Goal: Communication & Community: Ask a question

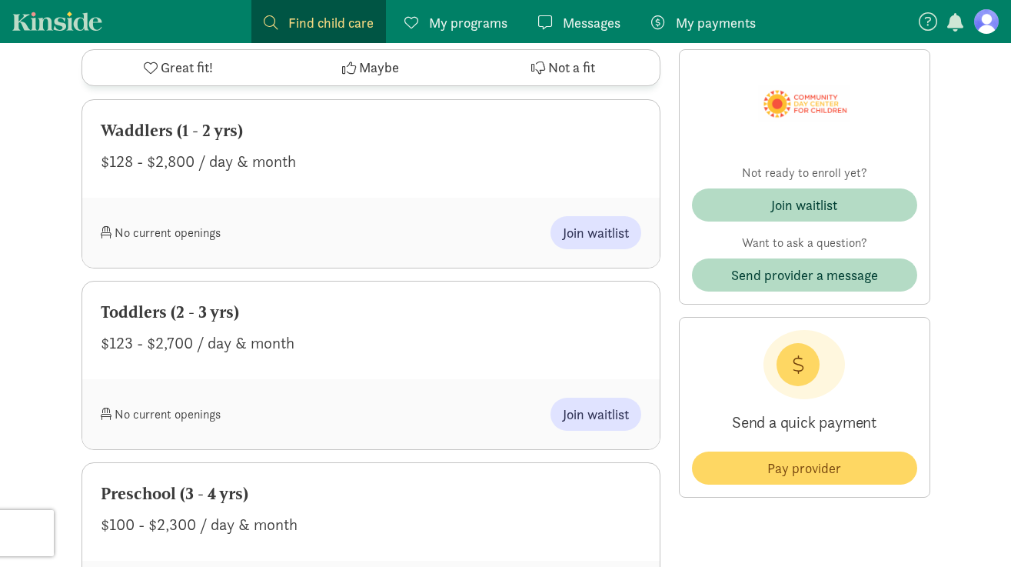
scroll to position [717, 0]
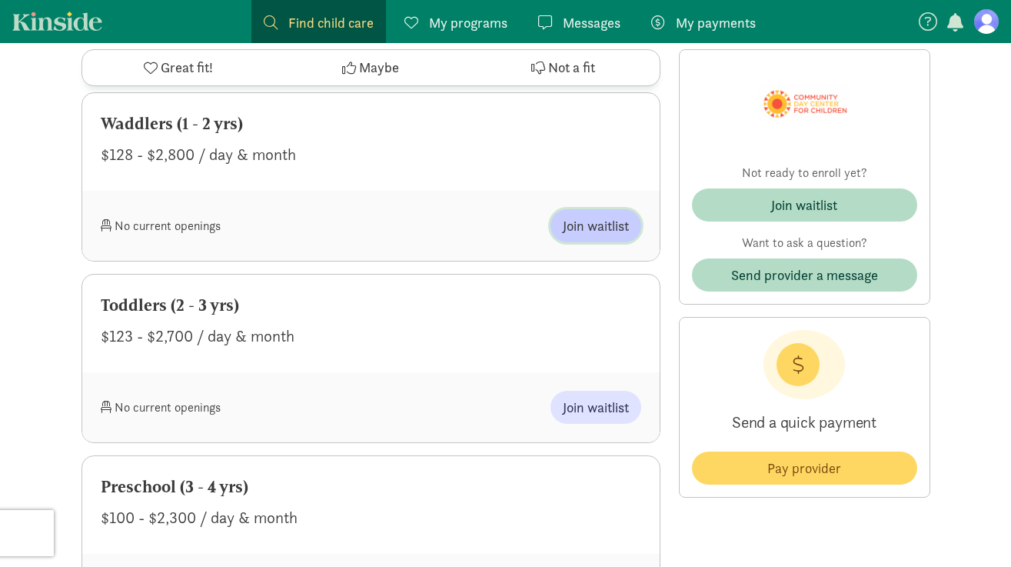
click at [599, 236] on span "Join waitlist" at bounding box center [596, 225] width 66 height 21
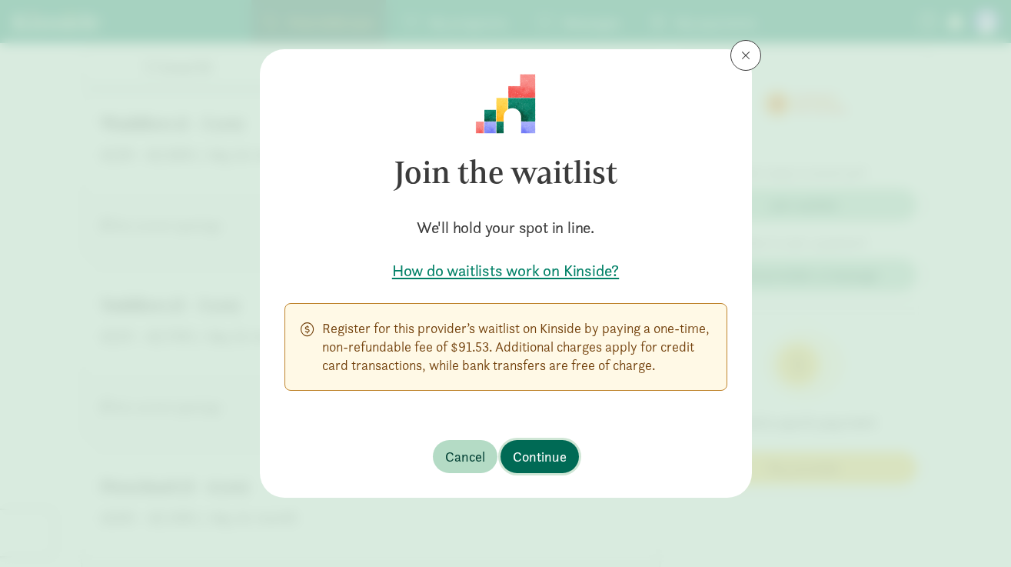
click at [555, 457] on span "Continue" at bounding box center [540, 456] width 54 height 21
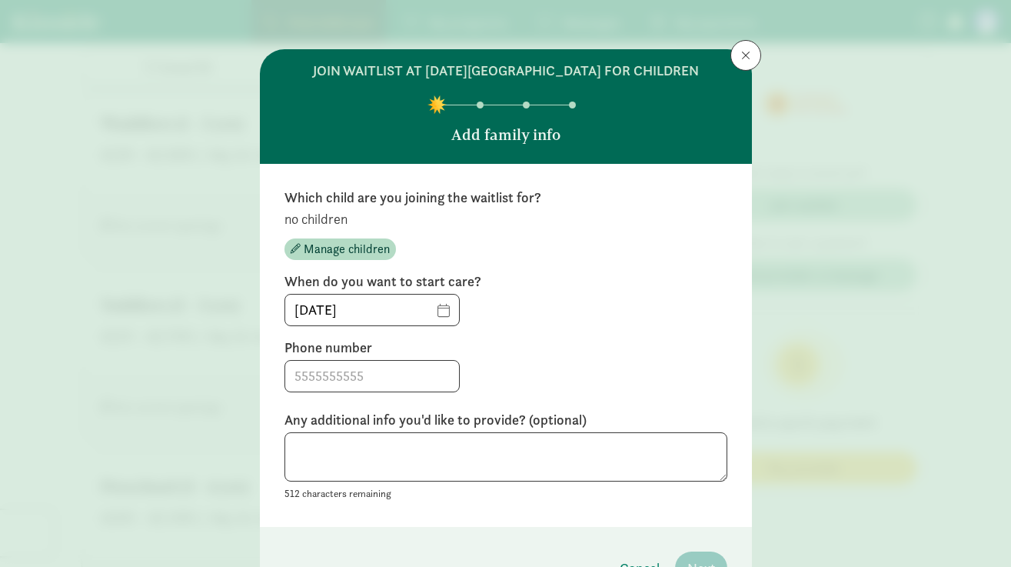
scroll to position [0, 0]
click at [747, 56] on span at bounding box center [745, 55] width 9 height 12
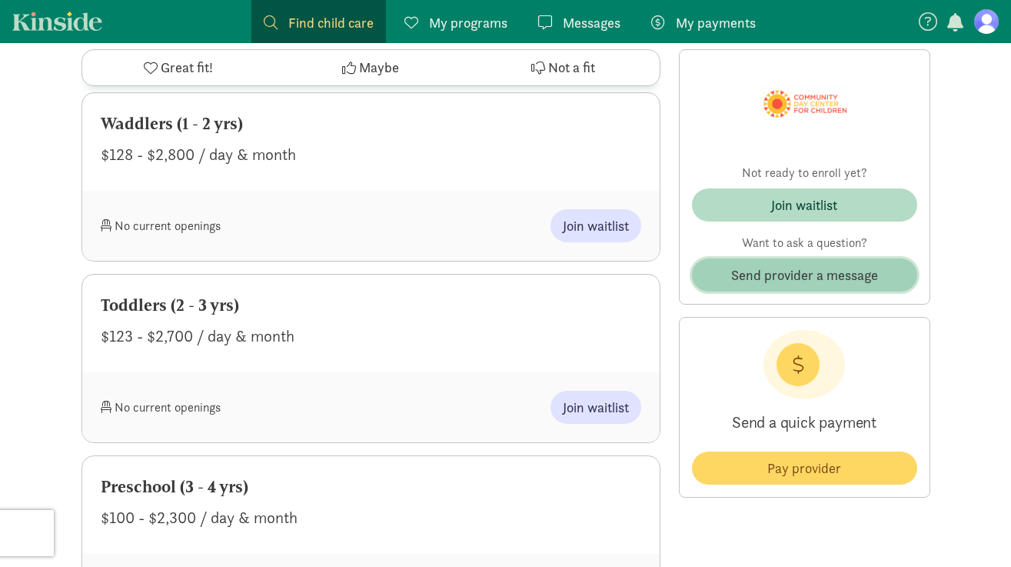
click at [785, 269] on span "Send provider a message" at bounding box center [804, 275] width 147 height 21
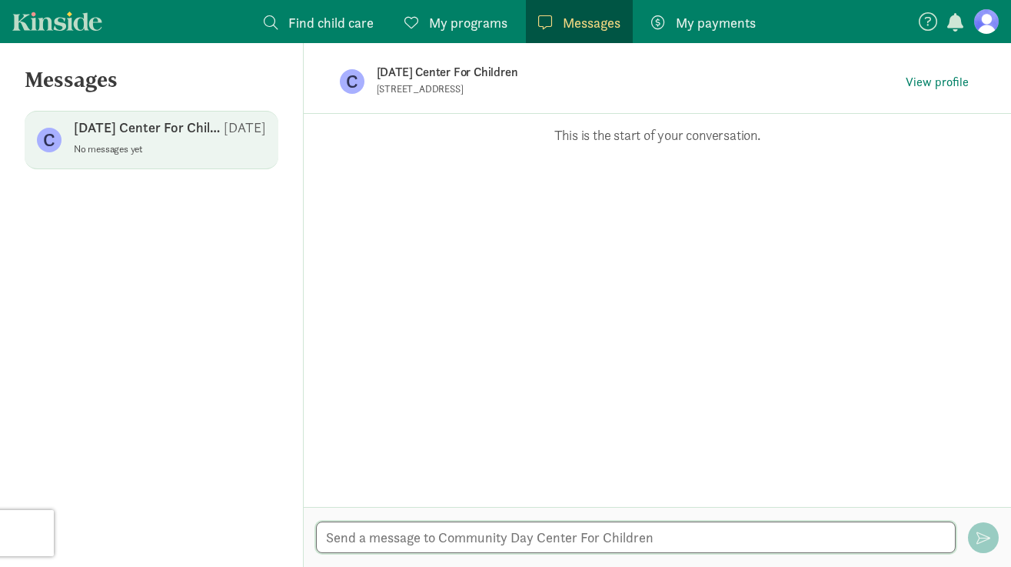
click at [422, 538] on textarea at bounding box center [636, 537] width 641 height 32
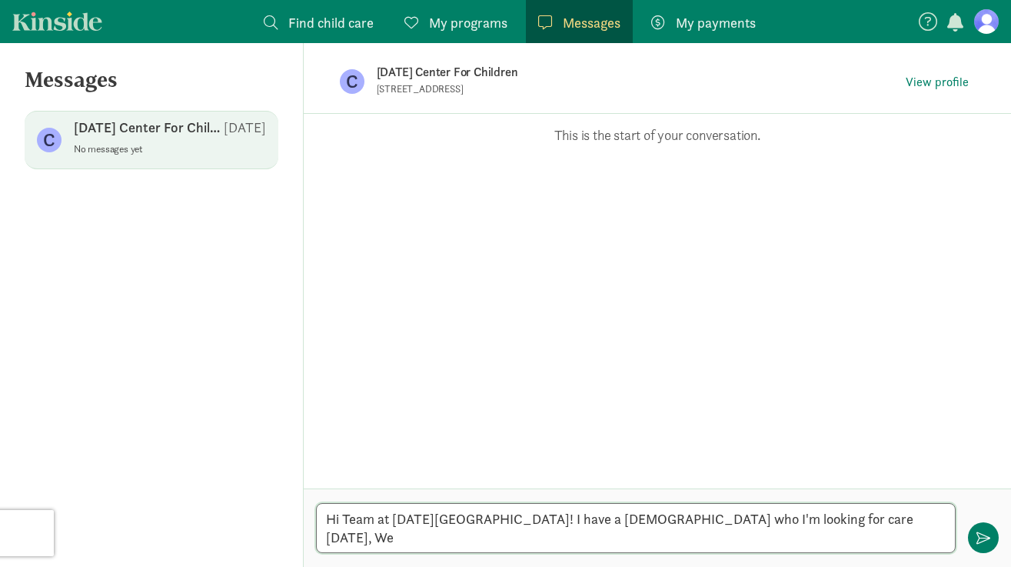
click at [585, 542] on textarea "Hi Team at [DATE][GEOGRAPHIC_DATA]! I have a [DEMOGRAPHIC_DATA] who I'm looking…" at bounding box center [636, 528] width 641 height 50
click at [725, 523] on textarea "Hi Team at [DATE][GEOGRAPHIC_DATA]! I have a delightful [DEMOGRAPHIC_DATA] who …" at bounding box center [636, 528] width 641 height 50
click at [594, 541] on textarea "Hi Team at [DATE][GEOGRAPHIC_DATA]! I have a delightful [DEMOGRAPHIC_DATA] girl…" at bounding box center [636, 528] width 641 height 50
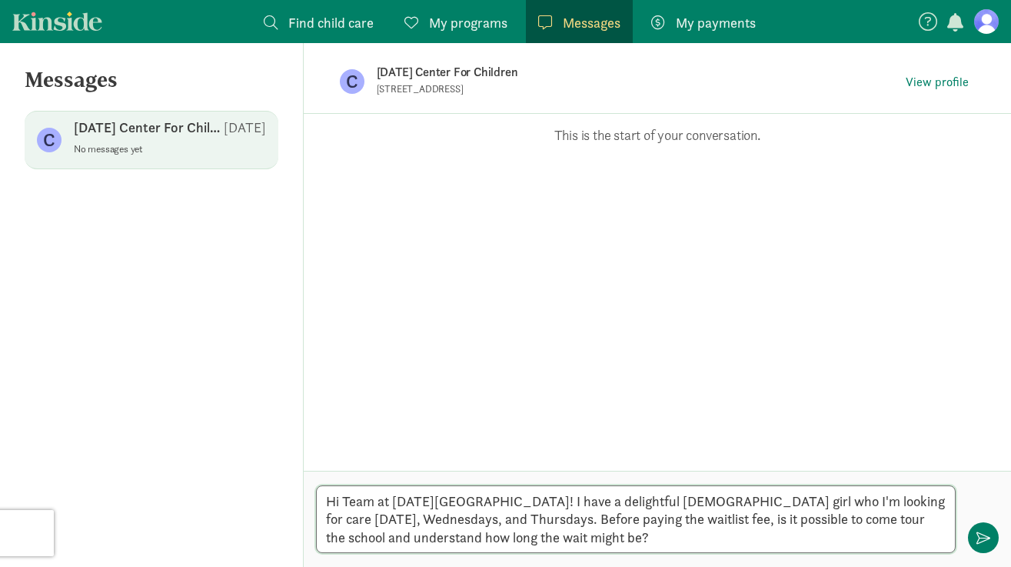
click at [691, 538] on textarea "Hi Team at [DATE][GEOGRAPHIC_DATA]! I have a delightful [DEMOGRAPHIC_DATA] girl…" at bounding box center [636, 519] width 641 height 68
click at [631, 541] on textarea "Hi Team at [DATE][GEOGRAPHIC_DATA]! I have a delightful [DEMOGRAPHIC_DATA] girl…" at bounding box center [636, 519] width 641 height 68
click at [631, 534] on textarea "Hi Team at [DATE][GEOGRAPHIC_DATA]! I have a delightful [DEMOGRAPHIC_DATA] girl…" at bounding box center [636, 519] width 641 height 68
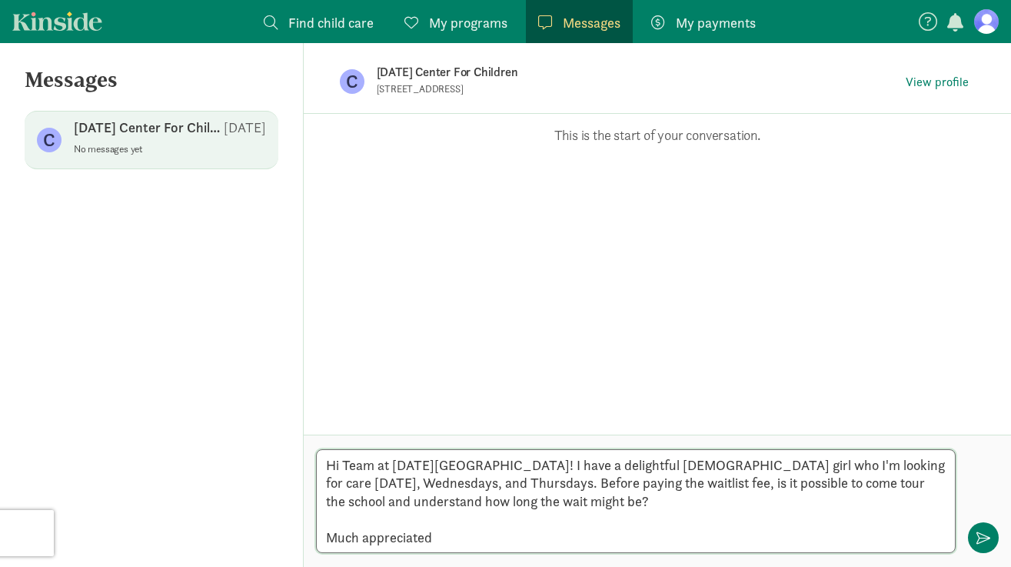
click at [511, 541] on textarea "Hi Team at [DATE][GEOGRAPHIC_DATA]! I have a delightful [DEMOGRAPHIC_DATA] girl…" at bounding box center [636, 501] width 641 height 104
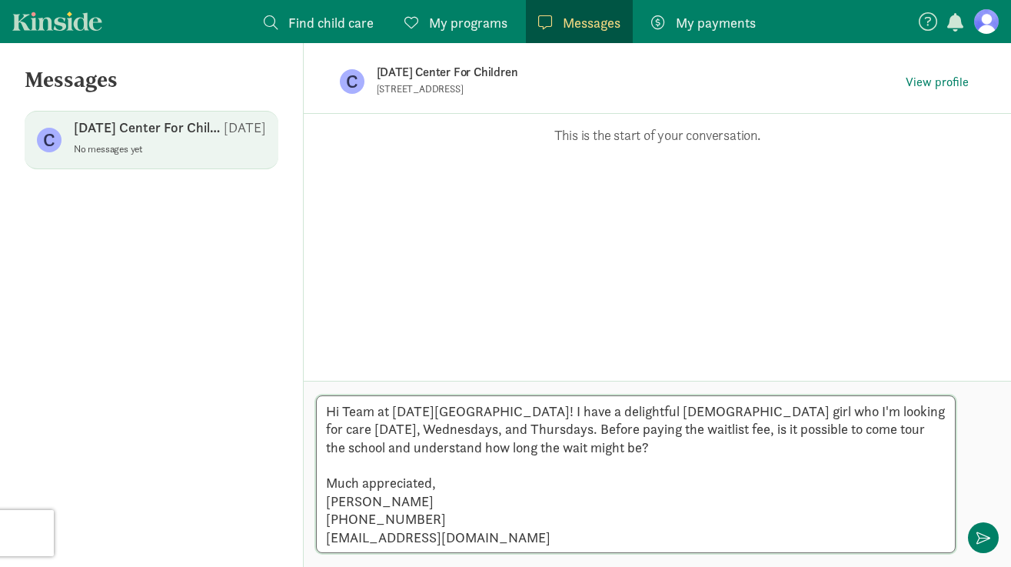
type textarea "Hi Team at [DATE][GEOGRAPHIC_DATA]! I have a delightful [DEMOGRAPHIC_DATA] girl…"
